Goal: Find specific page/section: Find specific page/section

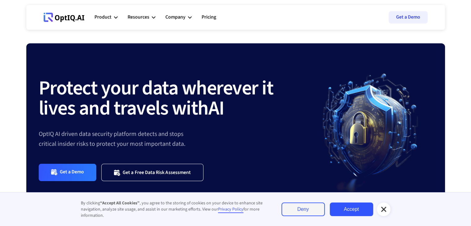
click at [188, 54] on div "Protect your data wherever it lives and travels with AI OptIQ AI driven data se…" at bounding box center [235, 129] width 418 height 173
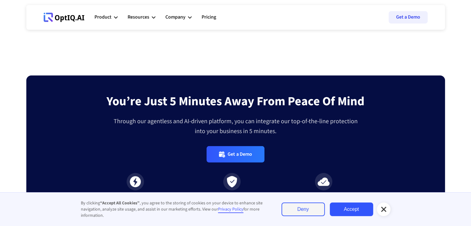
scroll to position [2092, 0]
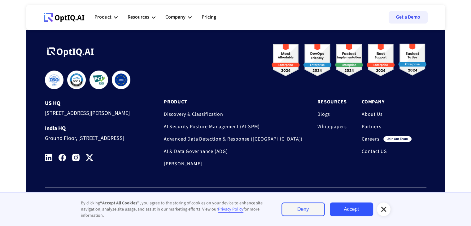
click at [370, 136] on link "Careers" at bounding box center [370, 139] width 18 height 6
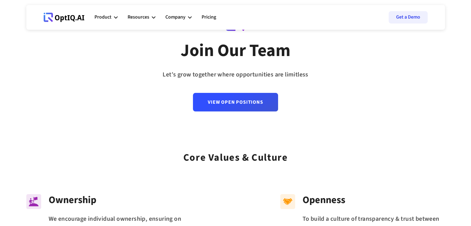
scroll to position [41, 0]
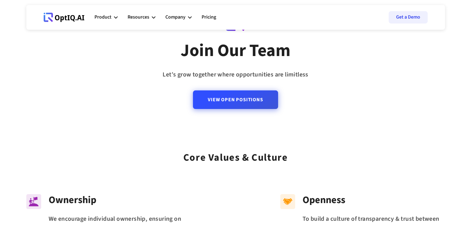
click at [256, 95] on link "View Open Positions" at bounding box center [235, 99] width 85 height 19
